Goal: Task Accomplishment & Management: Use online tool/utility

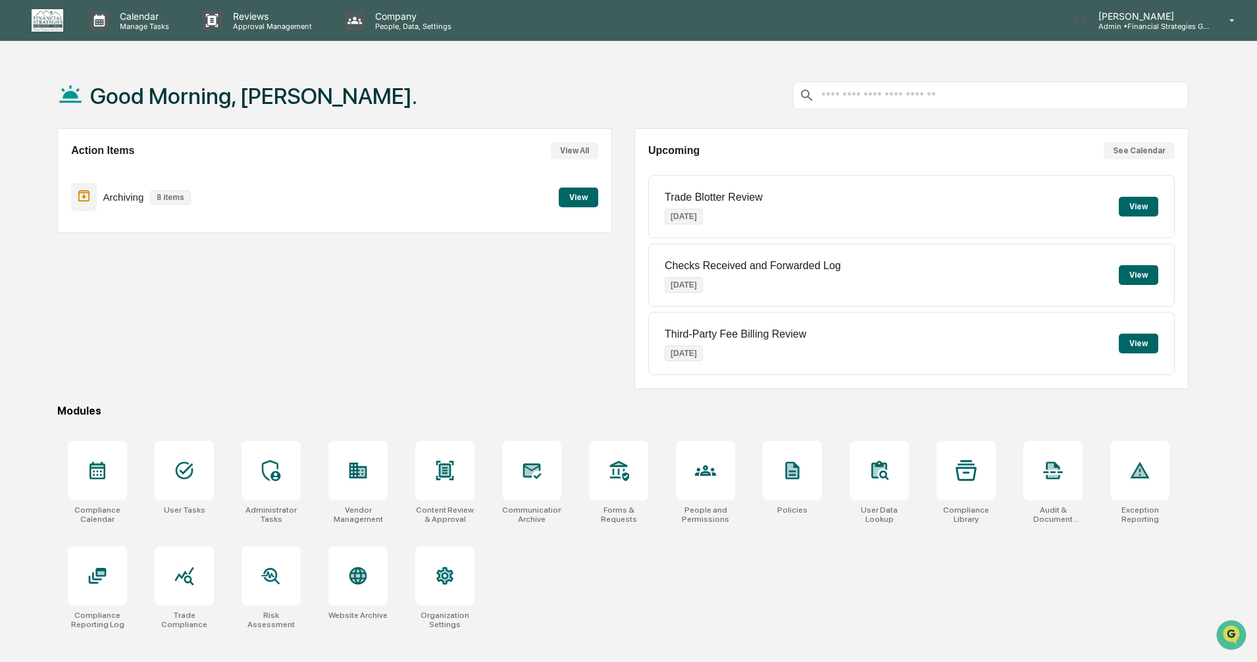
click at [564, 197] on button "View" at bounding box center [578, 198] width 39 height 20
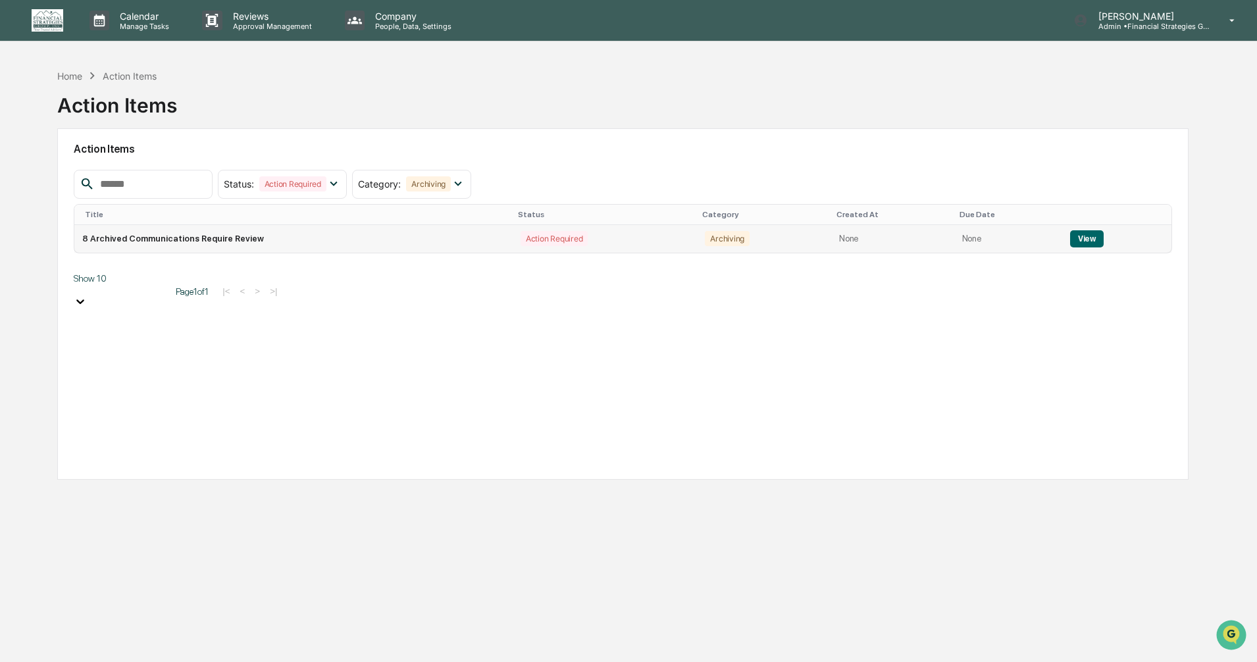
click at [1074, 238] on button "View" at bounding box center [1087, 238] width 34 height 17
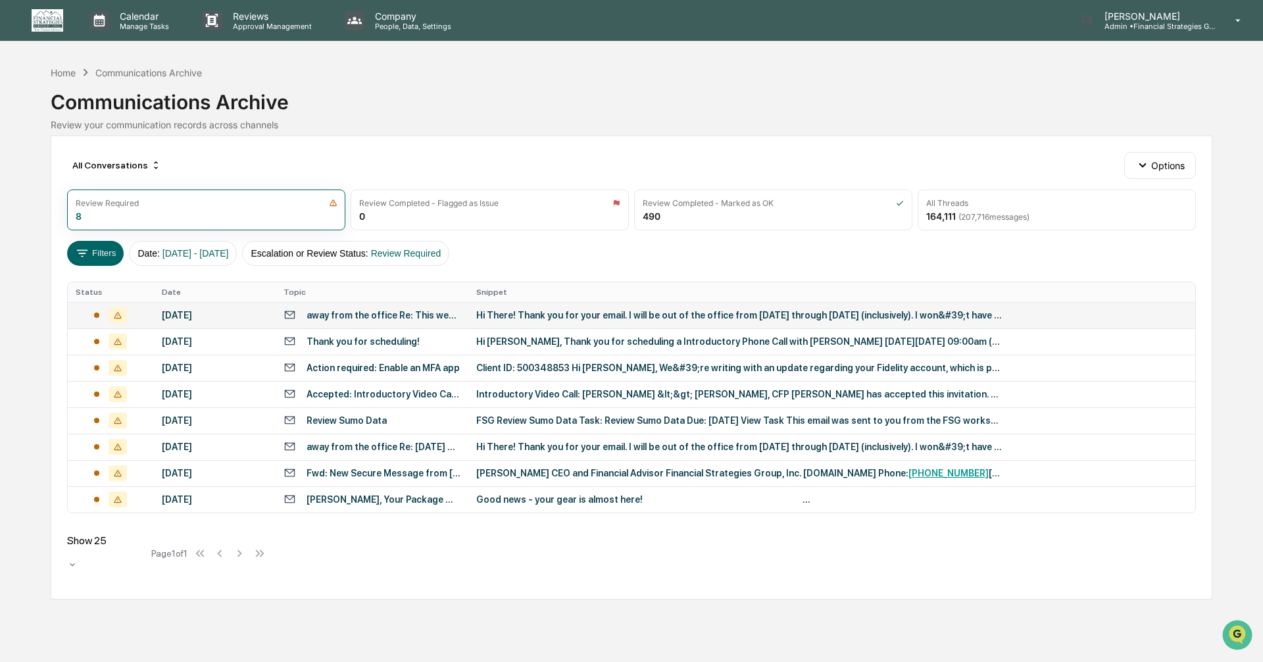
click at [547, 319] on div "Hi There! Thank you for your email. I will be out of the office from [DATE] thr…" at bounding box center [739, 315] width 526 height 11
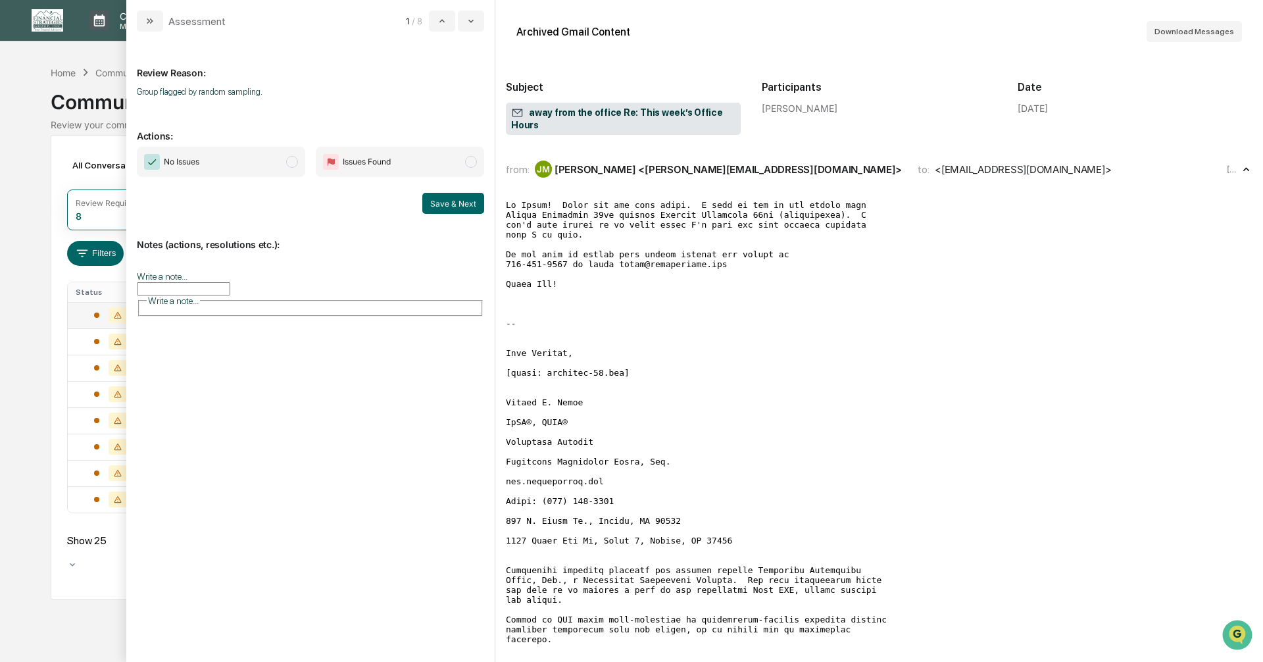
click at [294, 163] on span "modal" at bounding box center [292, 162] width 12 height 12
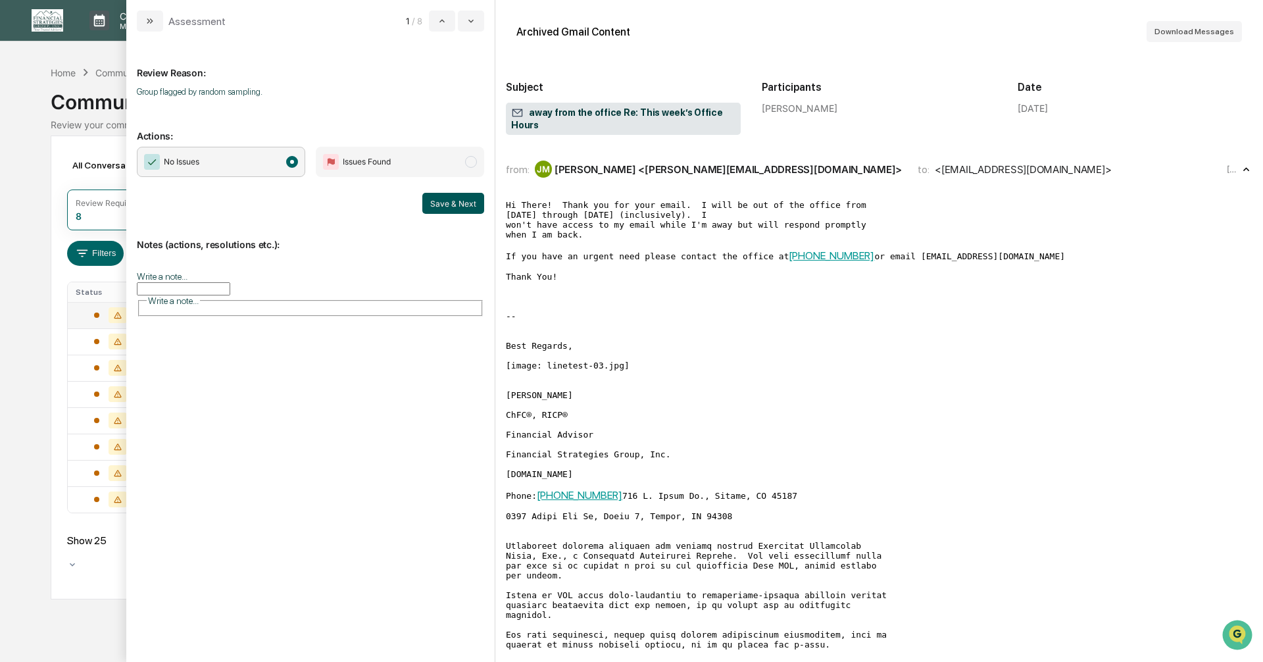
click at [445, 201] on button "Save & Next" at bounding box center [453, 203] width 62 height 21
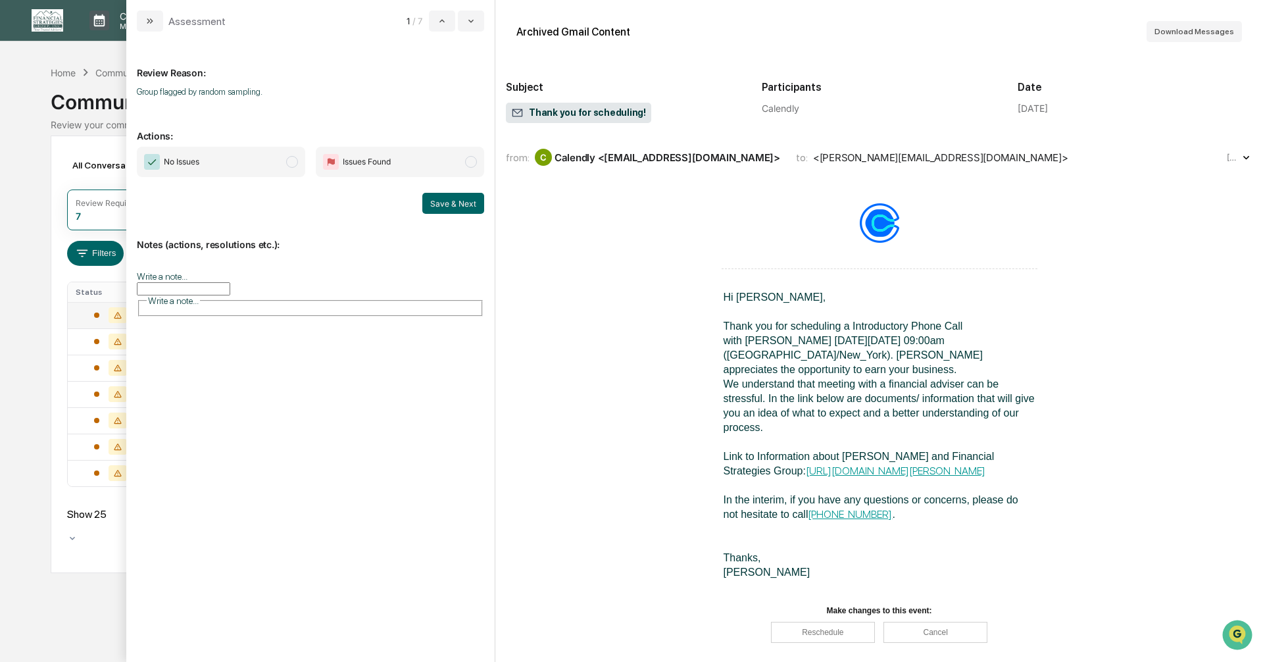
click at [289, 162] on span "modal" at bounding box center [292, 162] width 12 height 12
click at [440, 203] on button "Save & Next" at bounding box center [453, 203] width 62 height 21
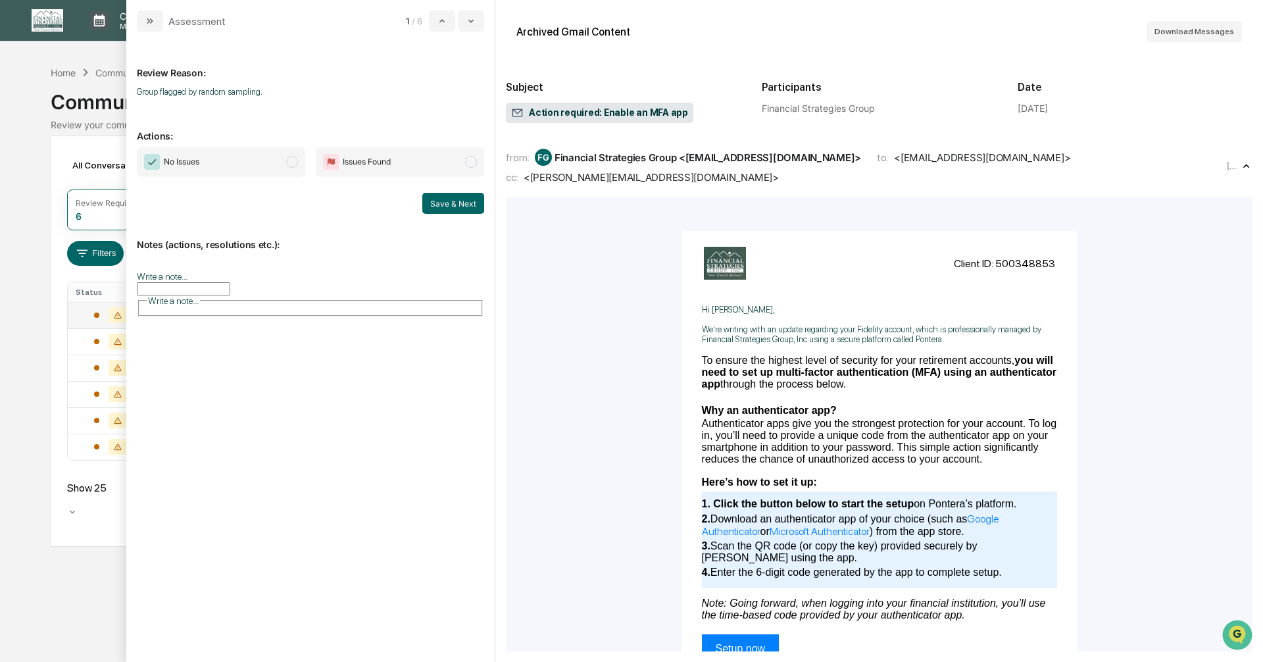
click at [292, 163] on span "modal" at bounding box center [292, 162] width 12 height 12
click at [439, 203] on button "Save & Next" at bounding box center [453, 203] width 62 height 21
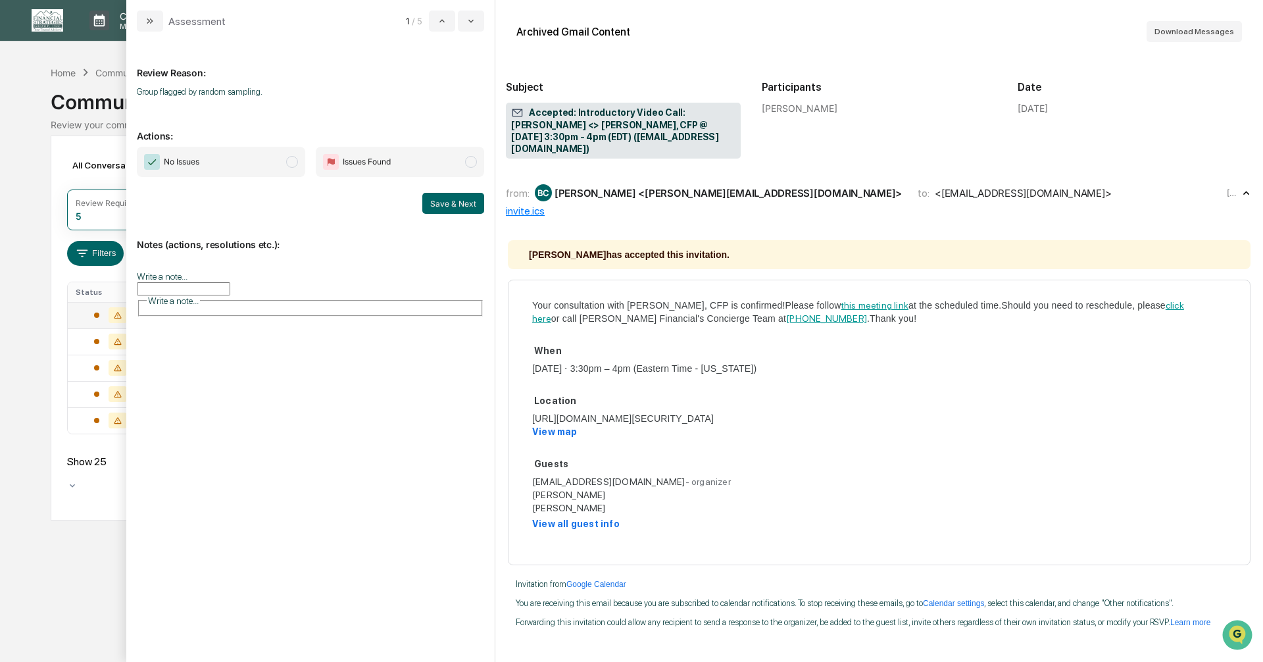
click at [291, 165] on span "modal" at bounding box center [292, 162] width 12 height 12
click at [440, 211] on button "Save & Next" at bounding box center [453, 203] width 62 height 21
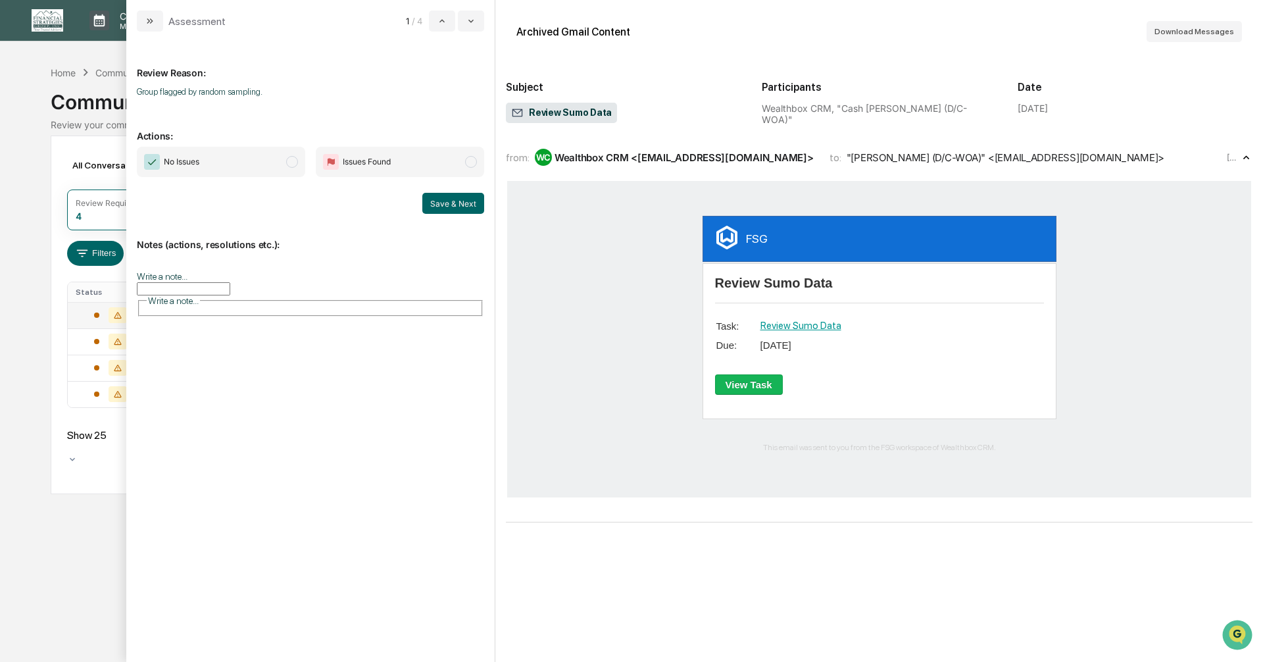
click at [291, 163] on span "modal" at bounding box center [292, 162] width 12 height 12
click at [439, 202] on button "Save & Next" at bounding box center [453, 203] width 62 height 21
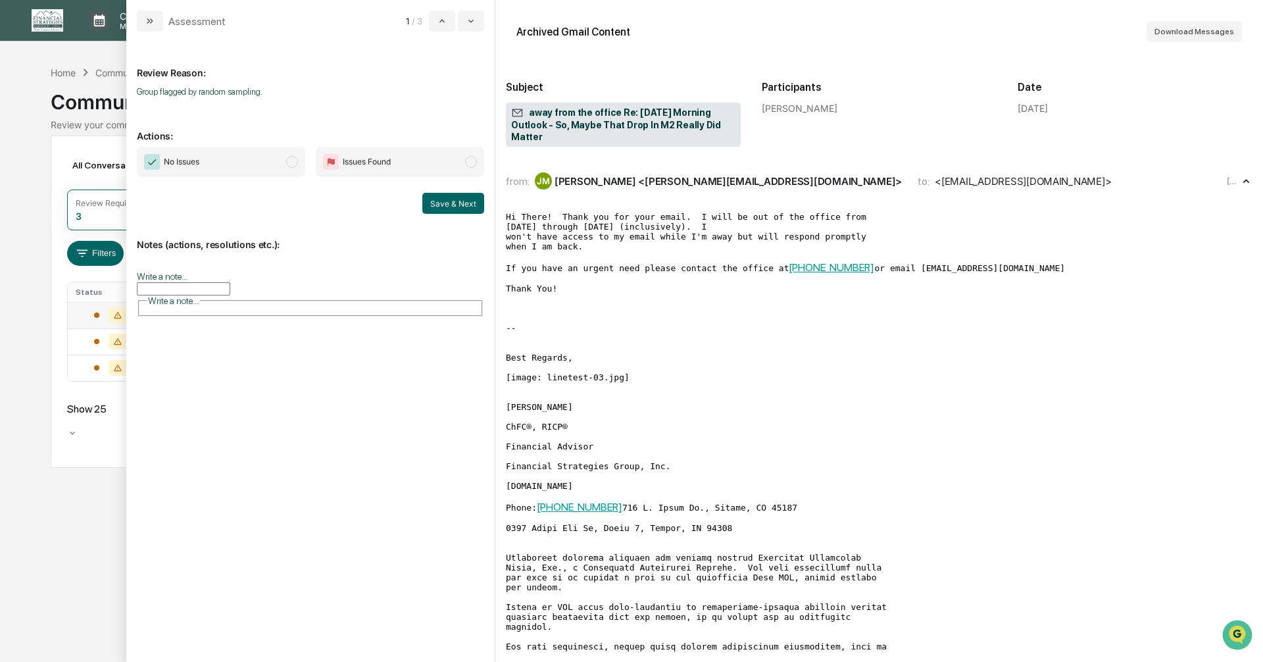
drag, startPoint x: 292, startPoint y: 164, endPoint x: 302, endPoint y: 174, distance: 14.4
click at [292, 164] on span "modal" at bounding box center [292, 162] width 12 height 12
click at [443, 205] on button "Save & Next" at bounding box center [453, 203] width 62 height 21
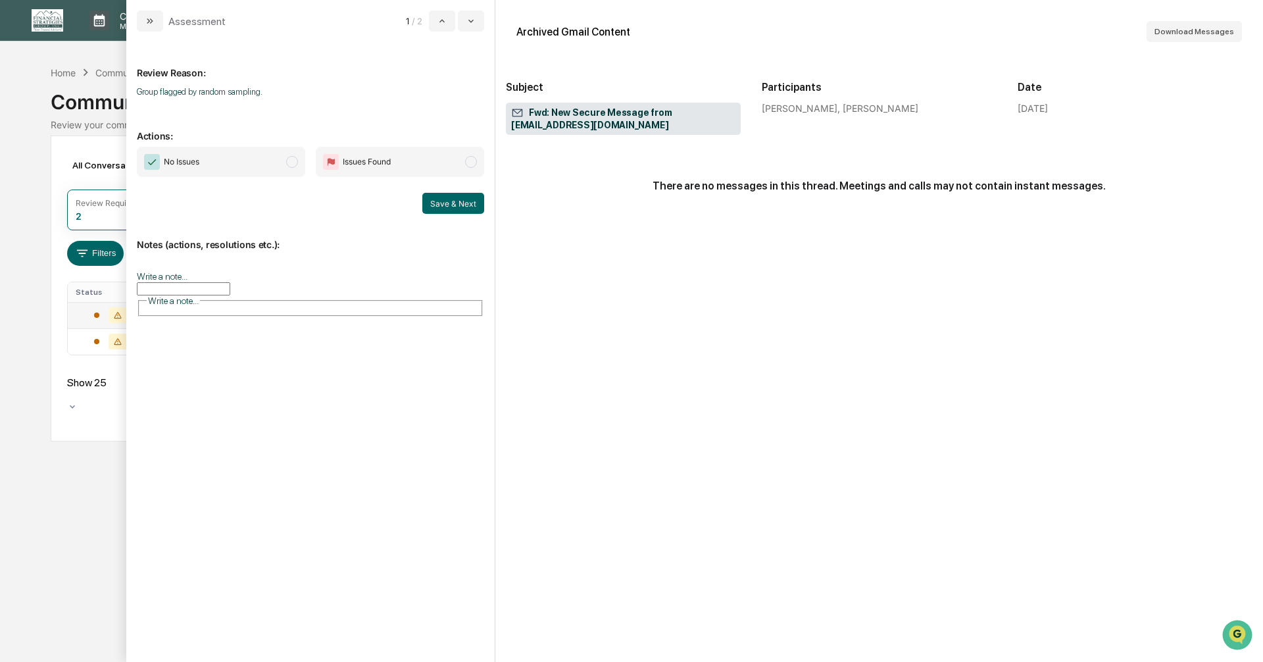
click at [291, 163] on span "modal" at bounding box center [292, 162] width 12 height 12
click at [441, 205] on button "Save & Next" at bounding box center [453, 203] width 62 height 21
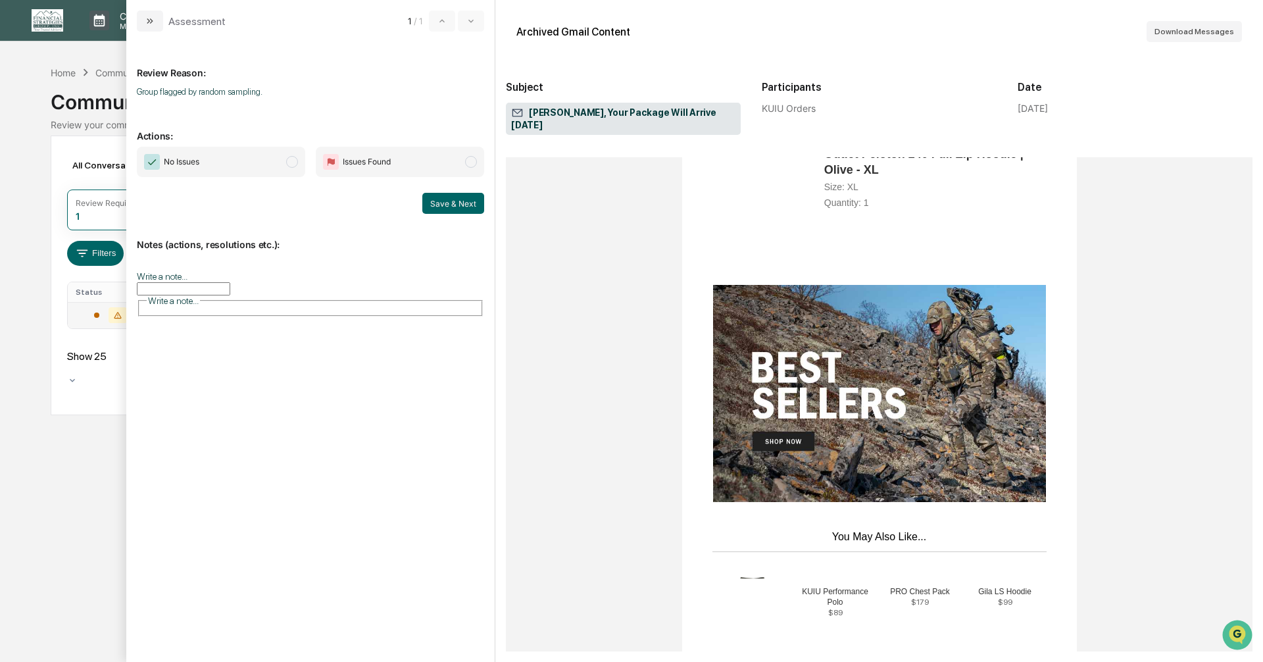
scroll to position [658, 0]
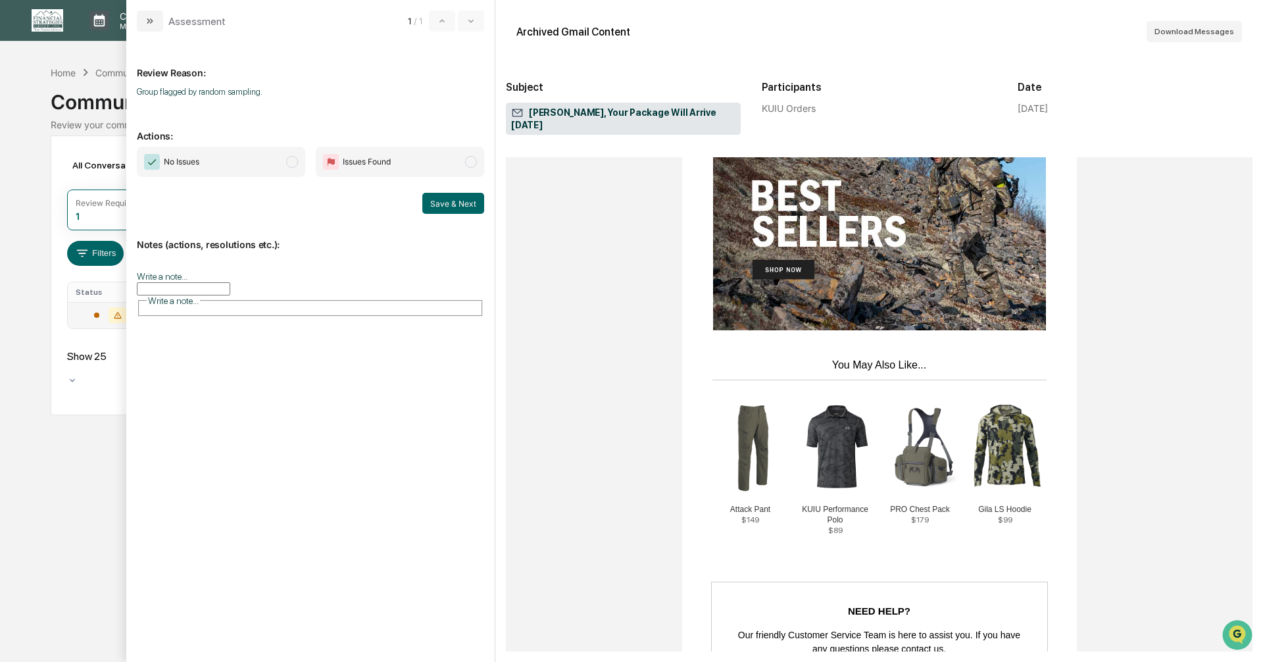
click at [292, 166] on span "modal" at bounding box center [292, 162] width 12 height 12
click at [437, 203] on button "Save & Next" at bounding box center [453, 203] width 62 height 21
